Goal: Task Accomplishment & Management: Manage account settings

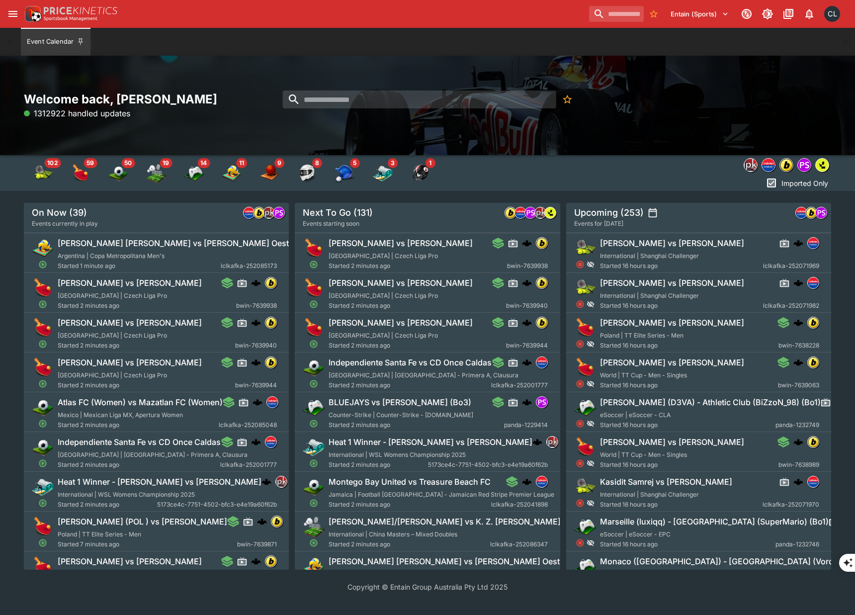
click at [294, 75] on div "Welcome back, [PERSON_NAME] 1312922 handled updates" at bounding box center [427, 105] width 855 height 99
click at [331, 97] on input "search" at bounding box center [420, 100] width 274 height 18
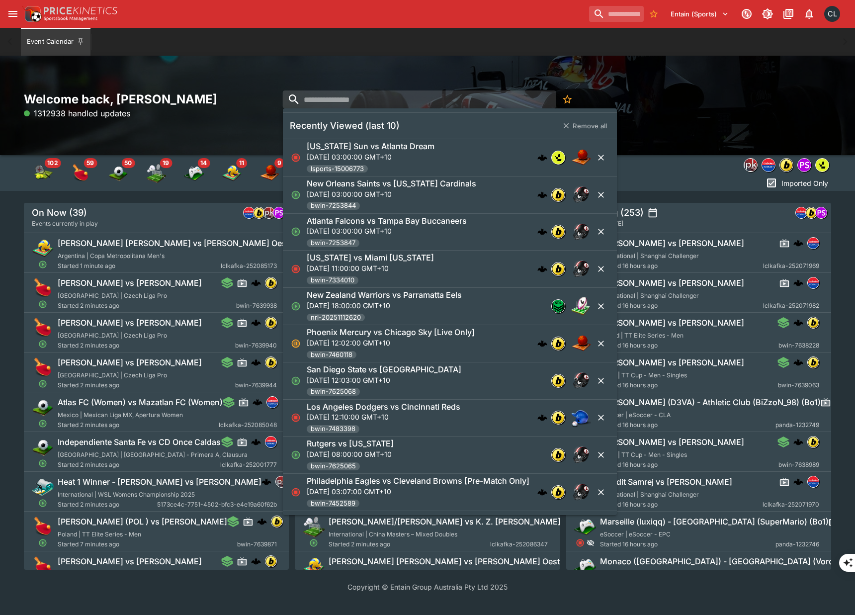
click at [656, 74] on div "Welcome back, [PERSON_NAME] 1312938 handled updates" at bounding box center [427, 105] width 855 height 99
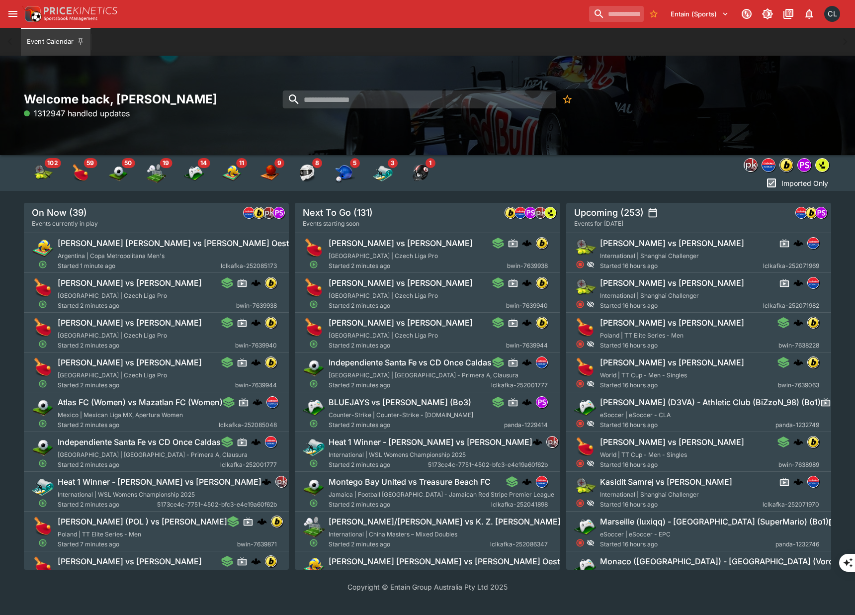
click at [689, 127] on div "Welcome back, [PERSON_NAME] 1312947 handled updates" at bounding box center [427, 105] width 855 height 99
click at [440, 101] on input "search" at bounding box center [420, 100] width 274 height 18
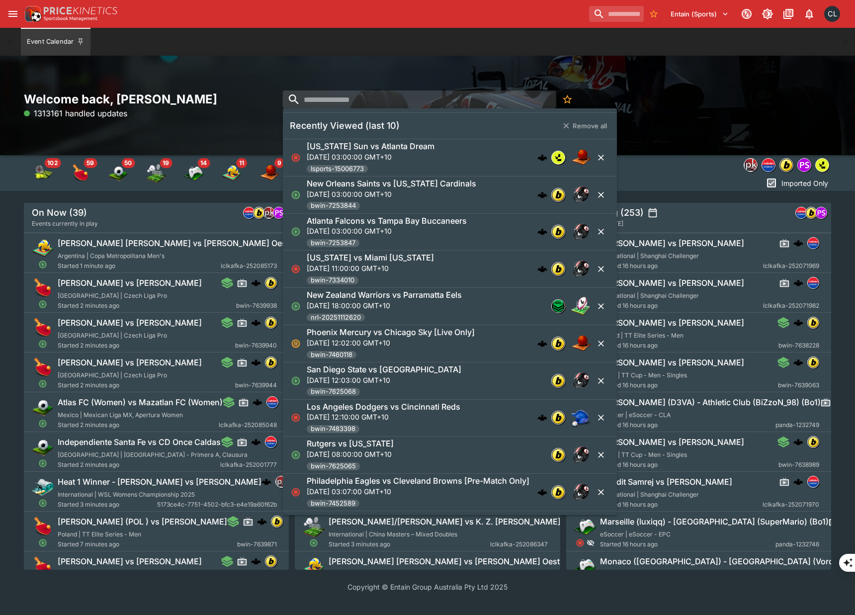
click at [147, 117] on div "Welcome back, [PERSON_NAME] 1313161 handled updates" at bounding box center [156, 106] width 265 height 28
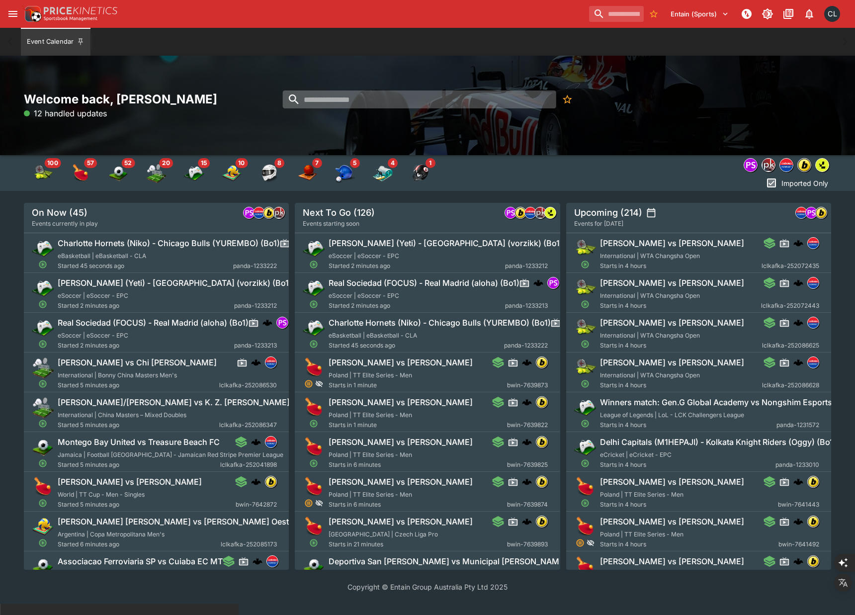
click at [317, 102] on input "search" at bounding box center [420, 100] width 274 height 18
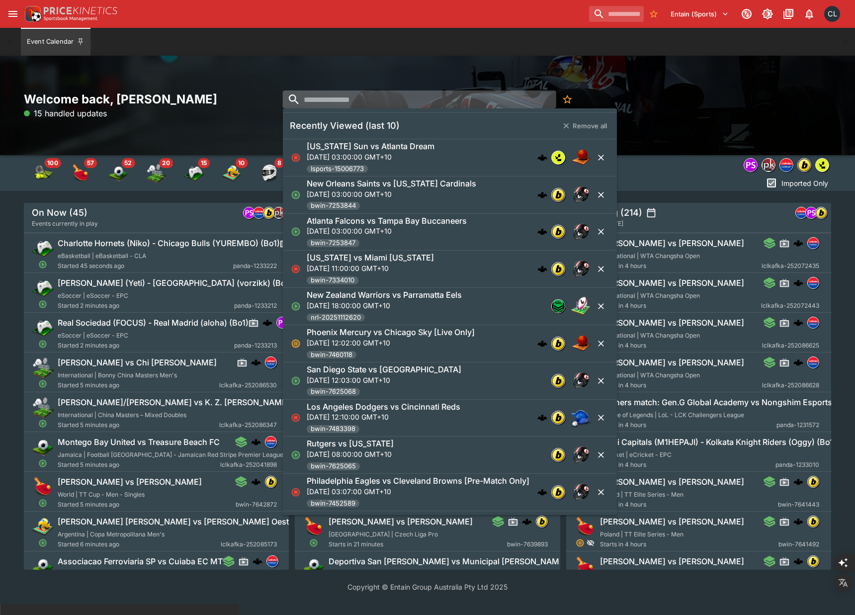
paste input "**********"
type input "**********"
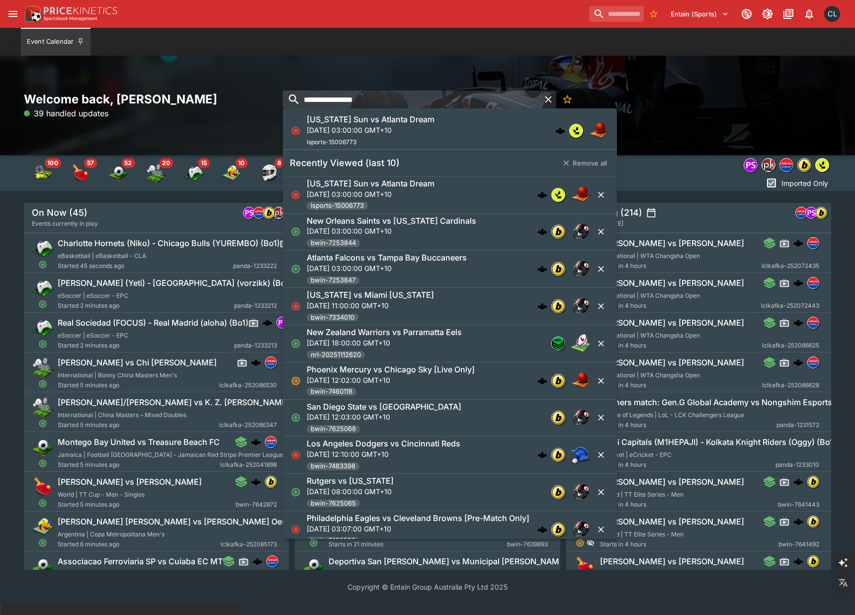
click at [370, 142] on div "Connecticut Sun vs Atlanta Dream Tue, 2 Sept 2025, 03:00:00 GMT+10 lsports-1500…" at bounding box center [371, 130] width 128 height 33
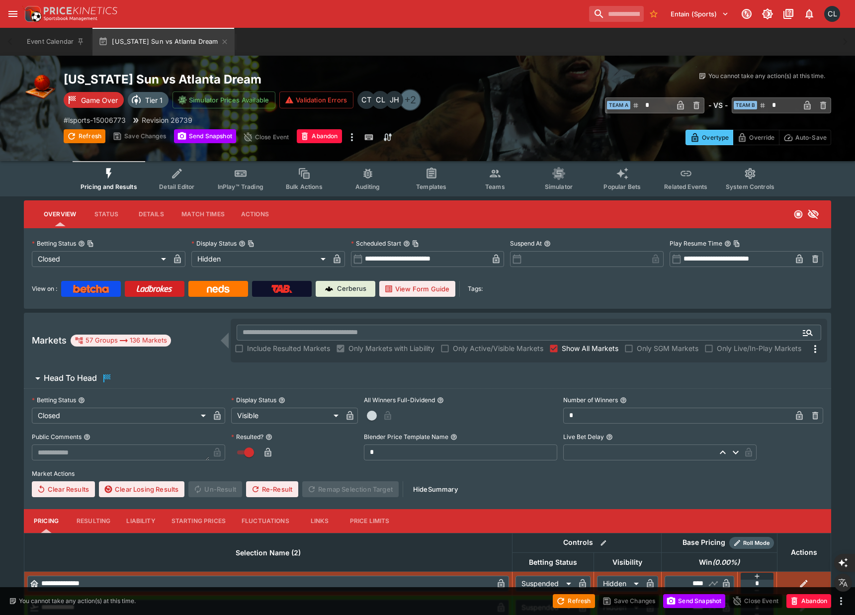
type input "**********"
type input "******"
type input "**********"
click at [502, 187] on span "Teams" at bounding box center [495, 186] width 20 height 7
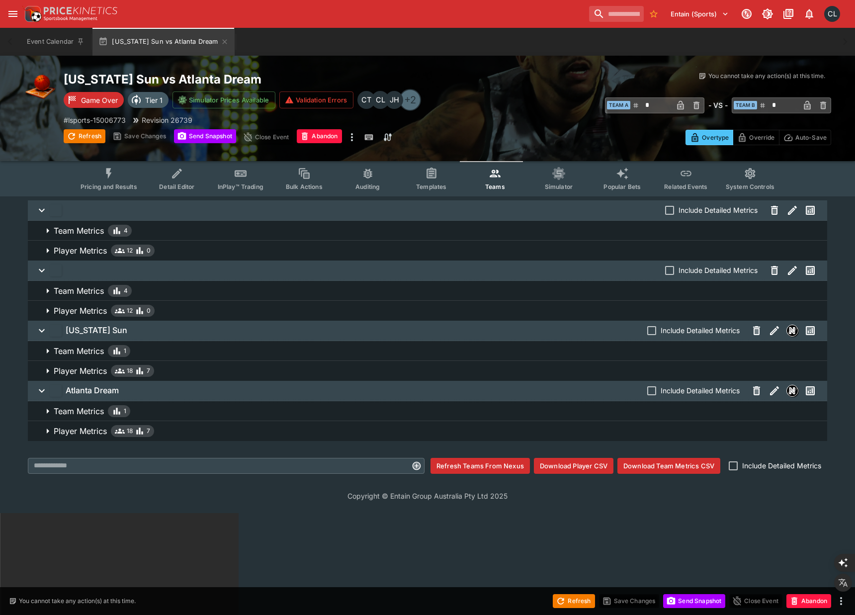
click at [777, 212] on icon "button" at bounding box center [774, 210] width 7 height 9
click at [771, 272] on icon "button" at bounding box center [775, 271] width 12 height 12
click at [125, 137] on button "Save Changes" at bounding box center [139, 136] width 61 height 14
click at [146, 138] on button "Save Changes" at bounding box center [139, 136] width 61 height 14
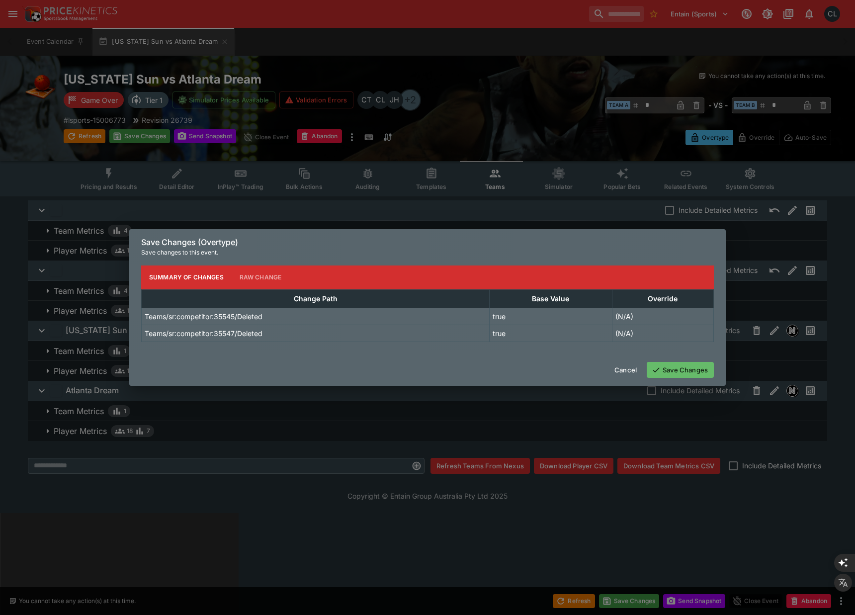
click at [679, 362] on button "Save Changes" at bounding box center [680, 370] width 67 height 16
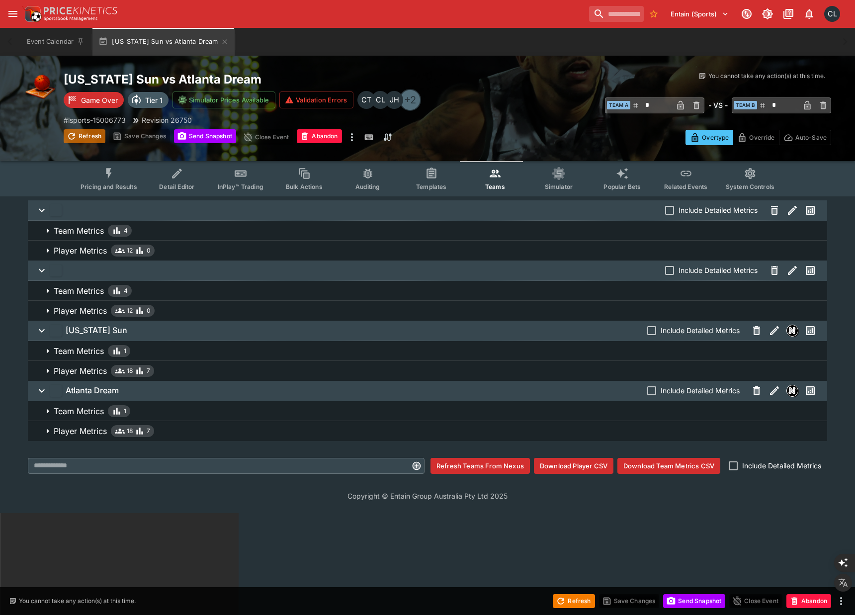
click at [84, 133] on button "Refresh" at bounding box center [85, 136] width 42 height 14
click at [107, 121] on p "# lsports-15006773" at bounding box center [95, 120] width 62 height 10
click at [113, 121] on p "# lsports-15006773" at bounding box center [95, 120] width 62 height 10
click at [791, 208] on icon "button" at bounding box center [793, 210] width 12 height 12
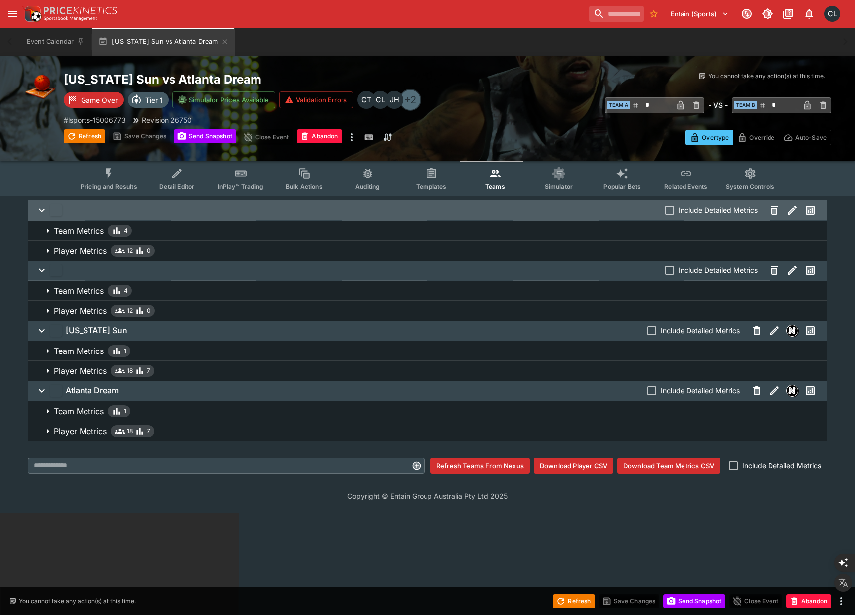
click at [787, 211] on icon "button" at bounding box center [793, 210] width 12 height 12
click at [775, 208] on icon "button" at bounding box center [774, 210] width 7 height 9
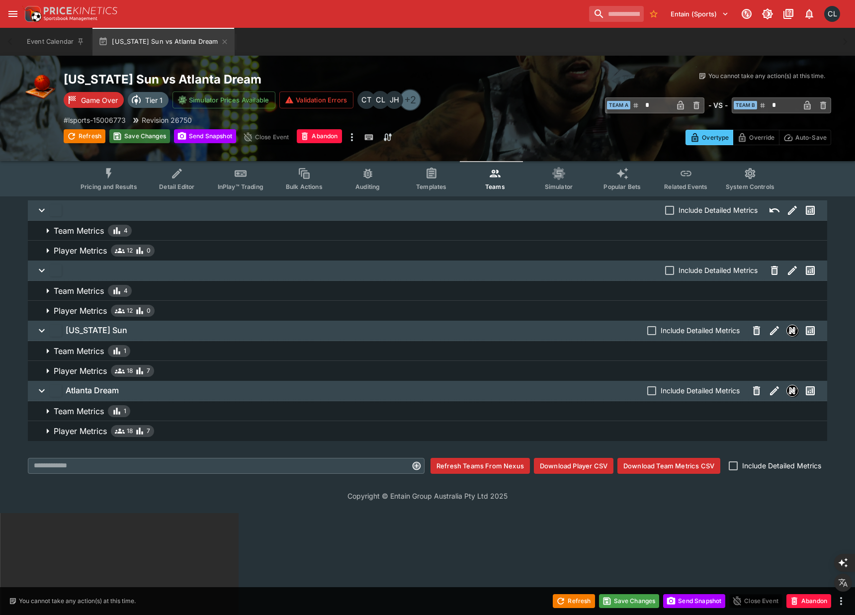
click at [135, 135] on button "Save Changes" at bounding box center [139, 136] width 61 height 14
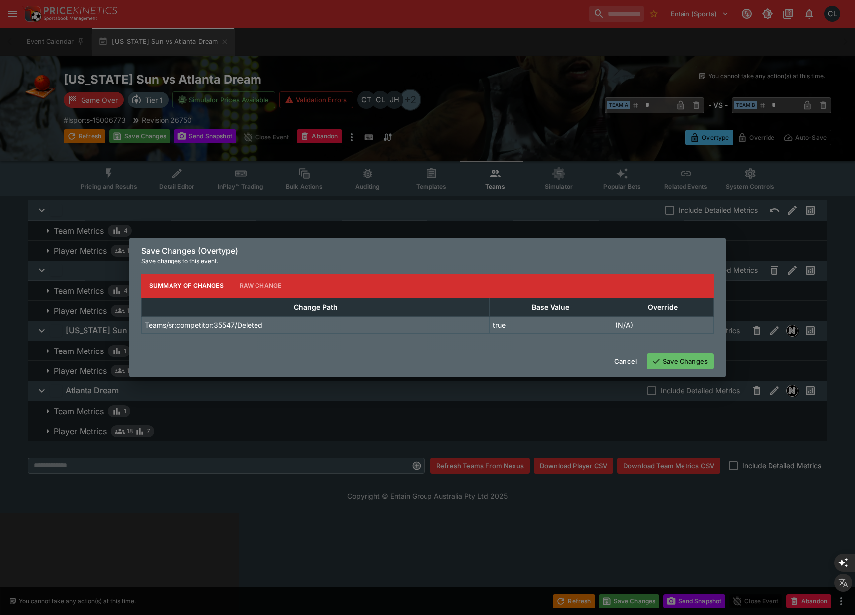
click at [260, 292] on button "Raw Change" at bounding box center [261, 286] width 58 height 24
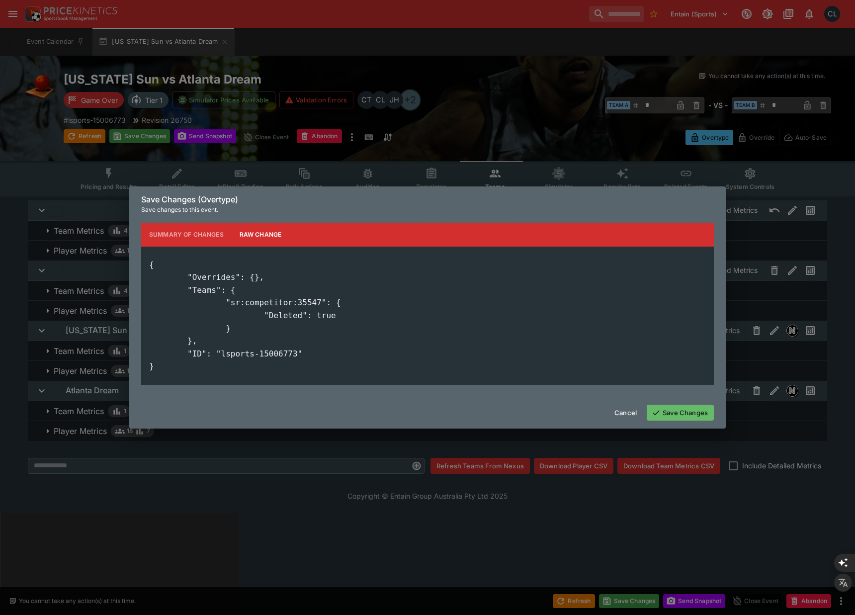
click at [678, 412] on button "Save Changes" at bounding box center [680, 413] width 67 height 16
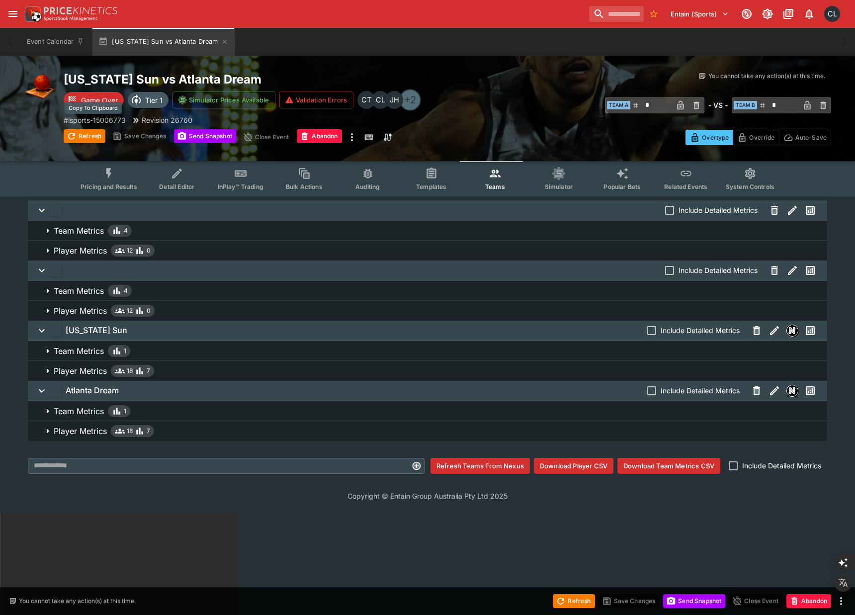
click at [109, 119] on p "# lsports-15006773" at bounding box center [95, 120] width 62 height 10
click at [192, 543] on html "**********" at bounding box center [427, 564] width 855 height 1128
click at [210, 136] on button "Send Snapshot" at bounding box center [205, 136] width 62 height 14
click at [83, 137] on button "Refresh" at bounding box center [85, 136] width 42 height 14
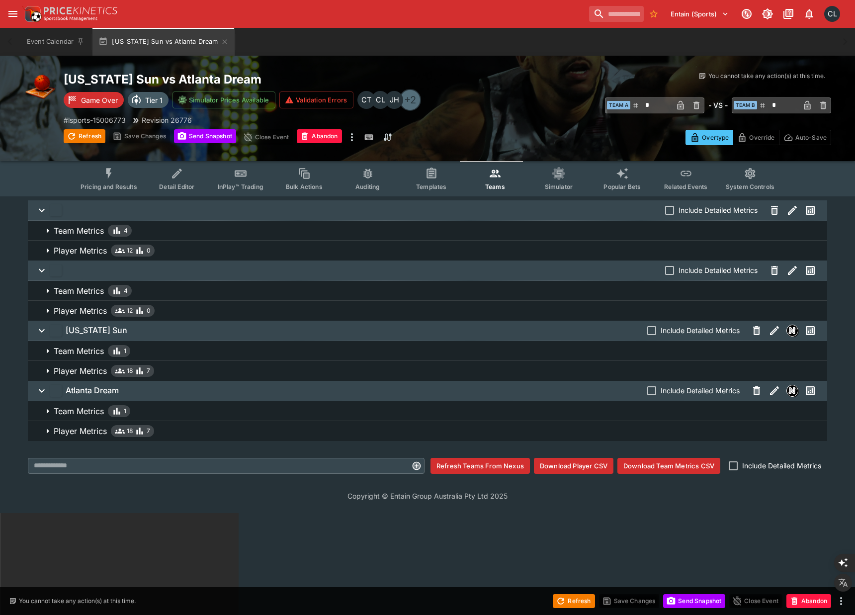
click at [773, 212] on icon "button" at bounding box center [775, 211] width 4 height 5
click at [145, 136] on button "Save Changes" at bounding box center [139, 136] width 61 height 14
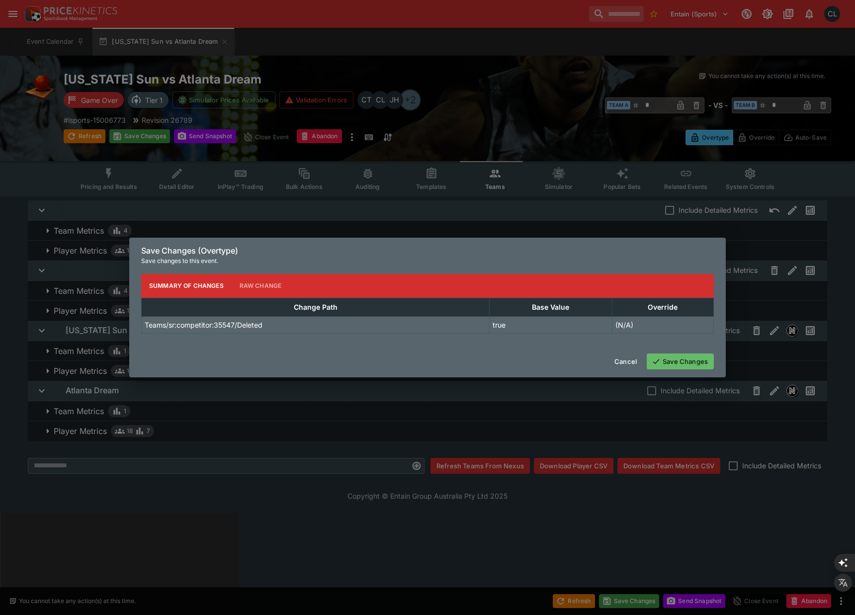
click at [667, 356] on button "Save Changes" at bounding box center [680, 362] width 67 height 16
